Goal: Task Accomplishment & Management: Manage account settings

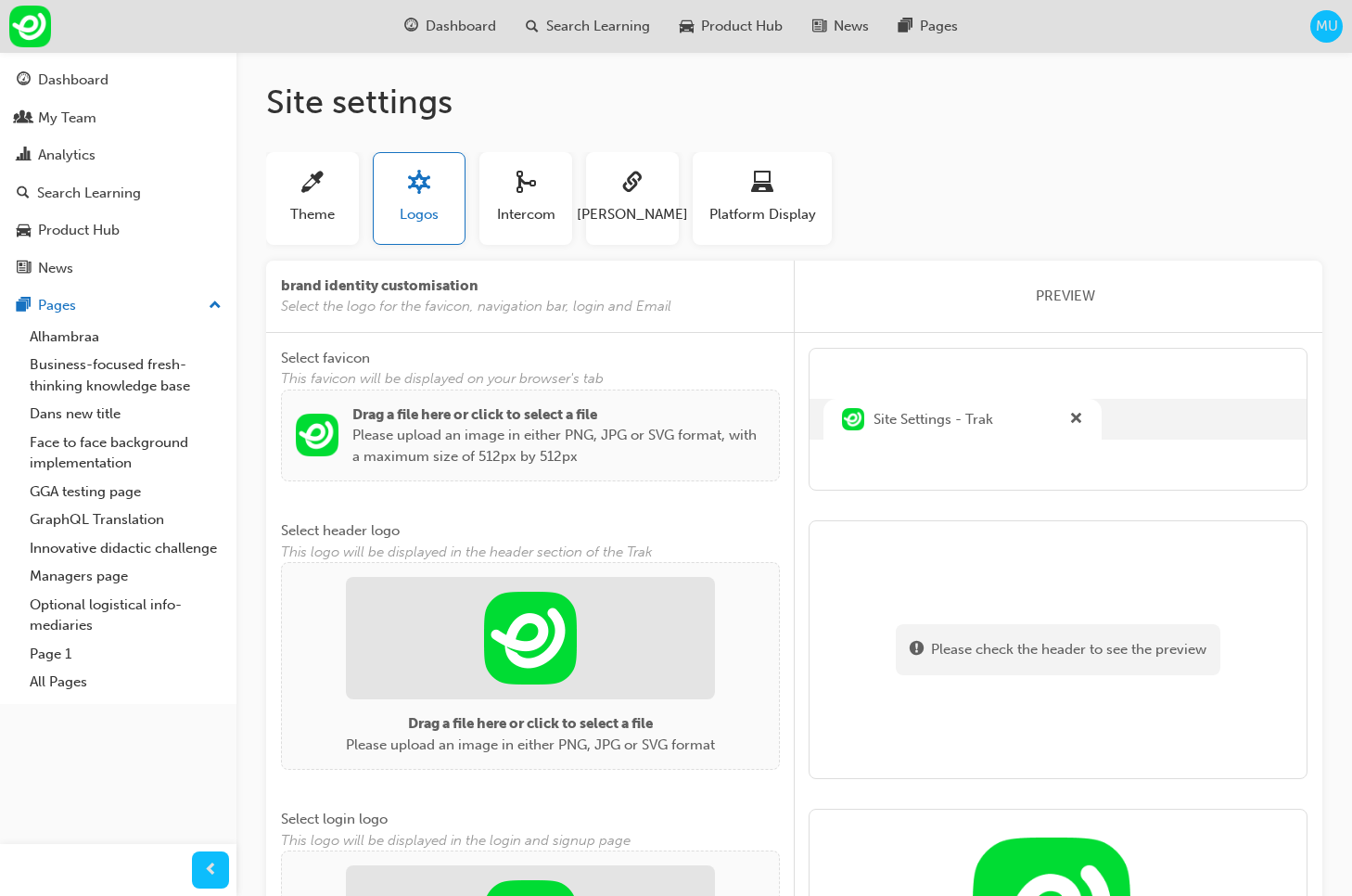
drag, startPoint x: 1164, startPoint y: 130, endPoint x: 1041, endPoint y: 49, distance: 147.3
click at [1164, 130] on div "Site settings Theme Logos Intercom [PERSON_NAME] Platform Display Color scheme …" at bounding box center [795, 825] width 1116 height 1545
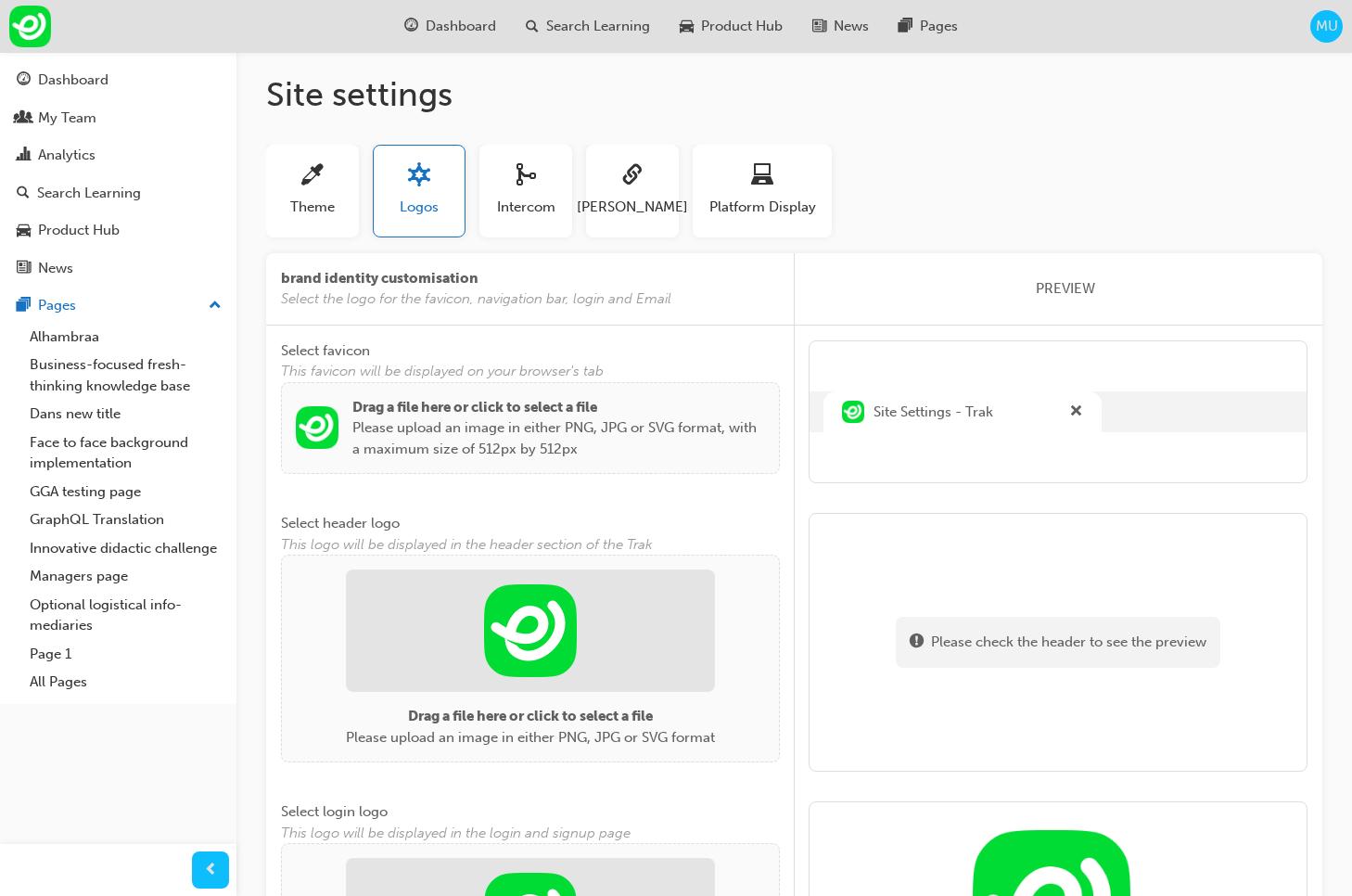
scroll to position [10, 0]
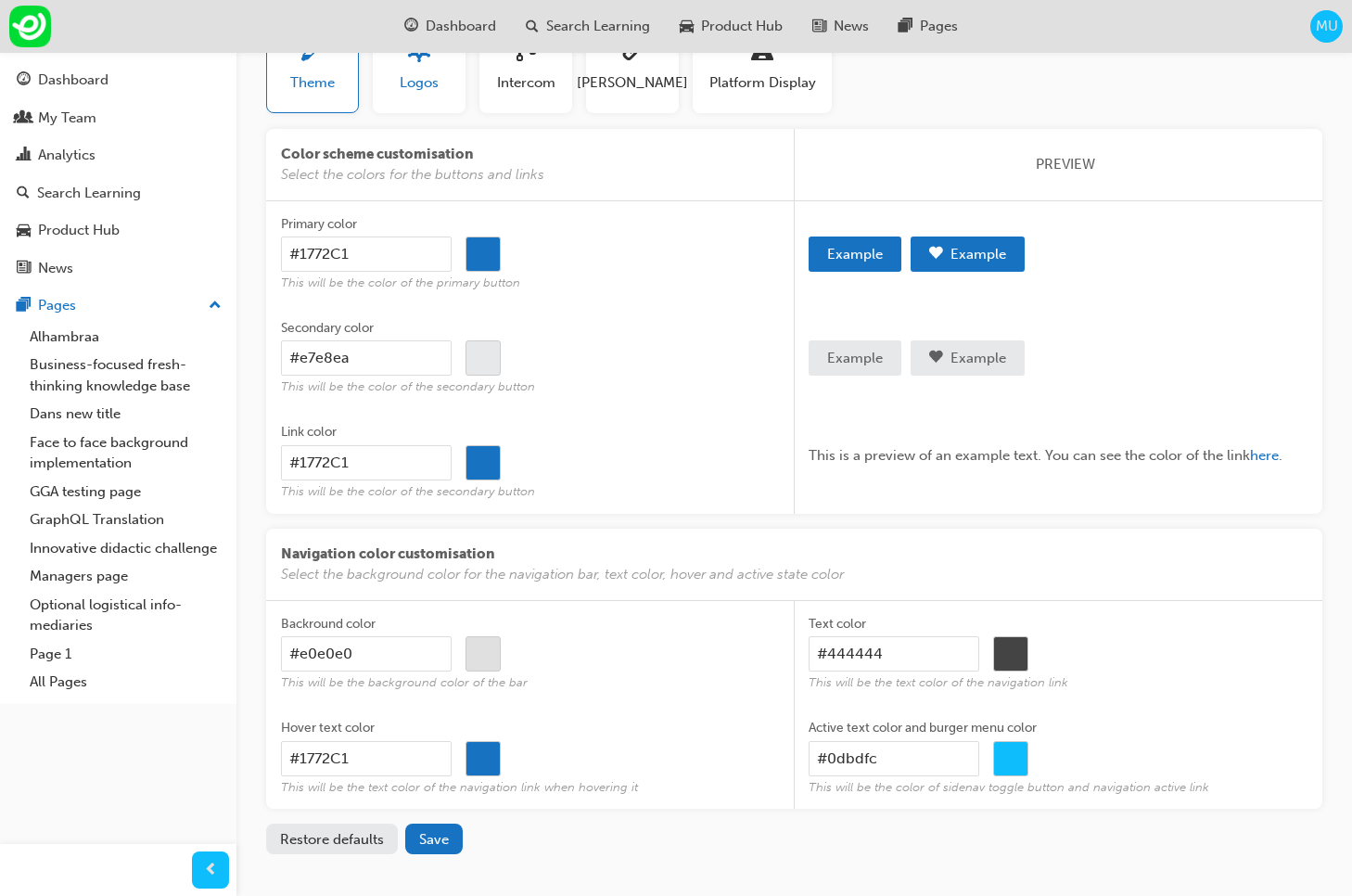
click at [425, 94] on button "Logos" at bounding box center [419, 67] width 93 height 93
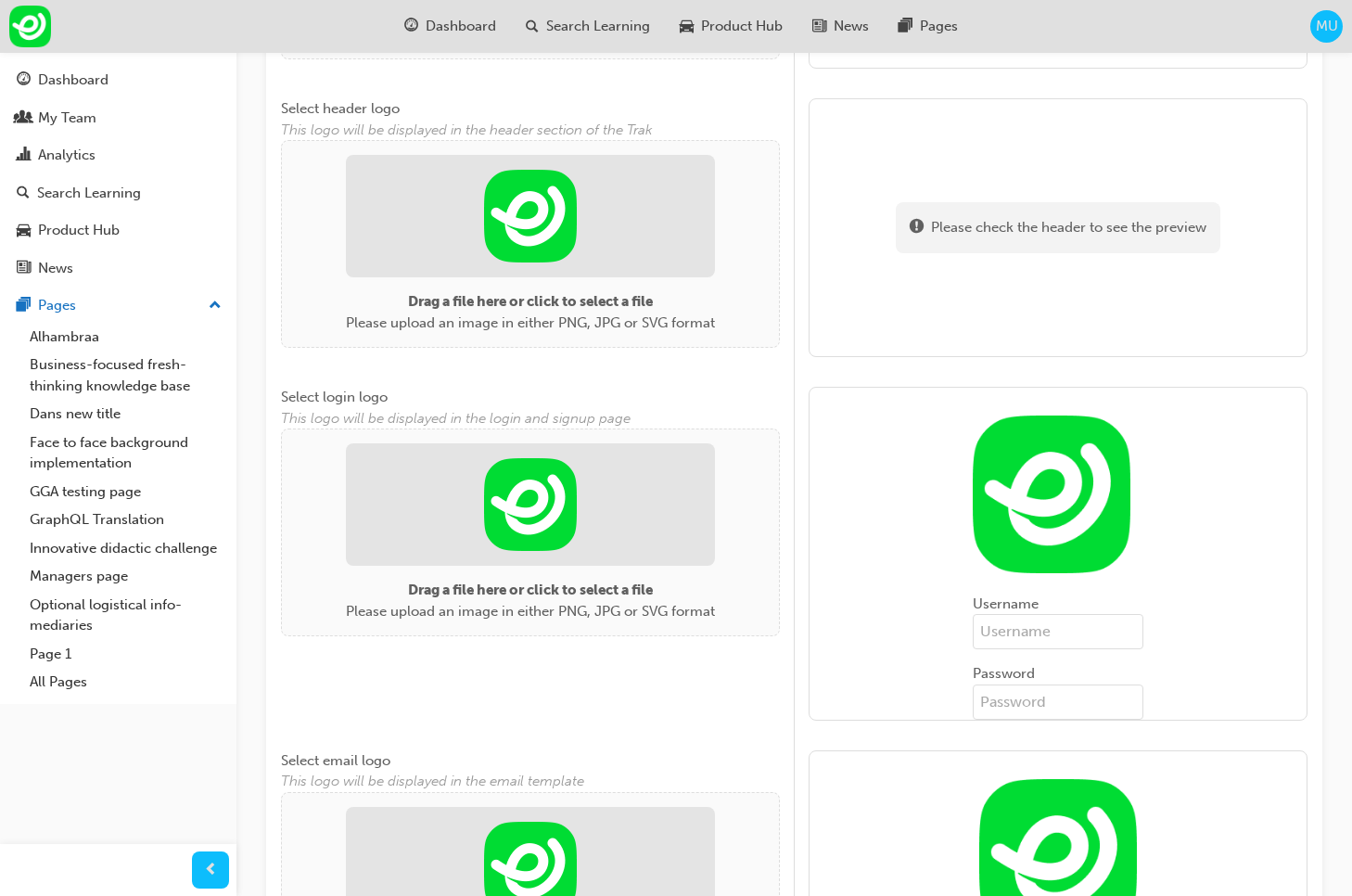
scroll to position [231, 0]
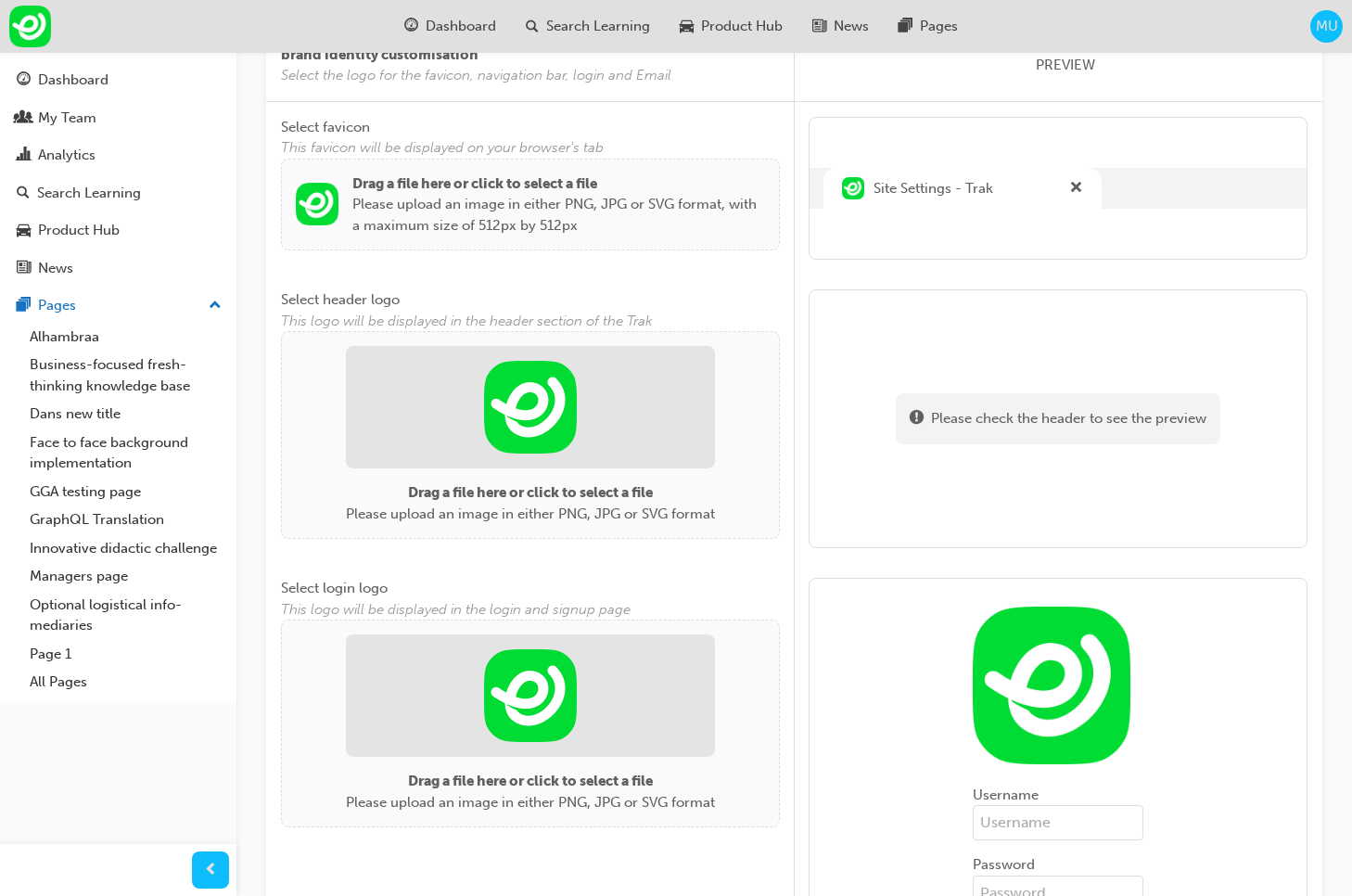
click at [477, 210] on p "Please upload an image in either PNG, JPG or SVG format, with a maximum size of…" at bounding box center [558, 214] width 412 height 42
